Goal: Find contact information: Find contact information

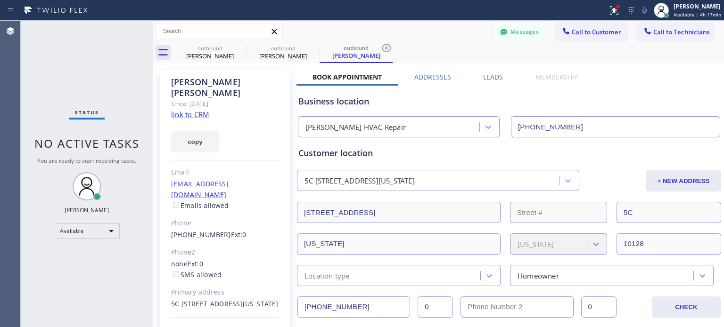
scroll to position [175, 0]
click at [570, 39] on button "Call to Customer" at bounding box center [591, 32] width 72 height 18
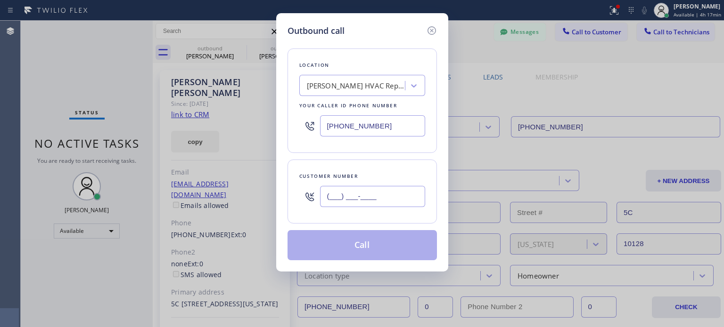
click at [350, 201] on input "(___) ___-____" at bounding box center [372, 196] width 105 height 21
paste input "786) 422-4483"
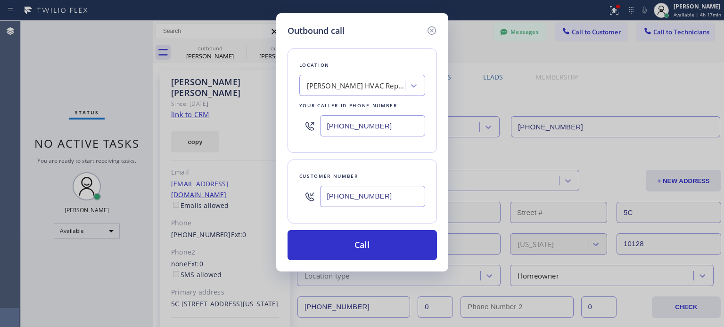
type input "[PHONE_NUMBER]"
click at [388, 137] on div "[PHONE_NUMBER]" at bounding box center [362, 126] width 126 height 31
click at [382, 125] on input "[PHONE_NUMBER]" at bounding box center [372, 125] width 105 height 21
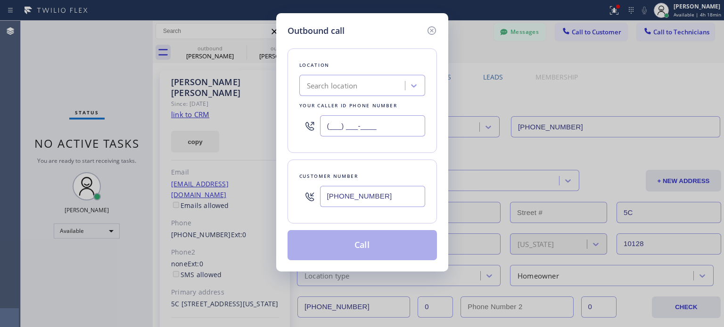
type input "(___) ___-____"
click at [349, 84] on div "Search location" at bounding box center [332, 86] width 51 height 11
paste input "Smart Electrical Service Totowa(Thermo Electric Co)"
type input "Smart Electrical Service Totowa(Thermo Electric Co)"
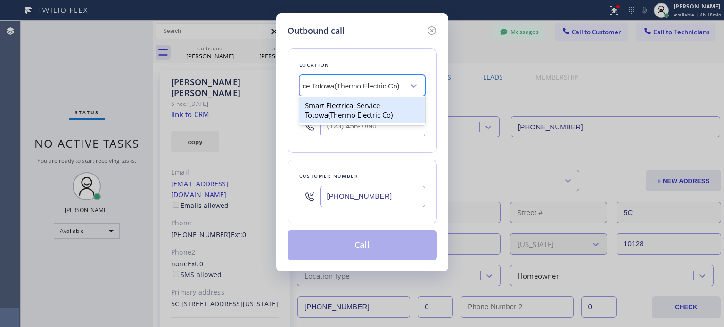
click at [343, 113] on div "Smart Electrical Service Totowa(Thermo Electric Co)" at bounding box center [362, 110] width 126 height 26
type input "[PHONE_NUMBER]"
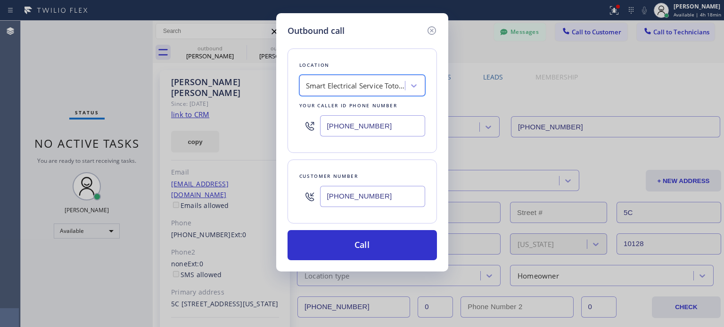
scroll to position [0, 0]
drag, startPoint x: 392, startPoint y: 58, endPoint x: 360, endPoint y: 45, distance: 34.2
click at [391, 57] on div "Location Smart Electrical Service Totowa(Thermo Electric Co) Your caller id pho…" at bounding box center [361, 101] width 149 height 105
